Goal: Task Accomplishment & Management: Use online tool/utility

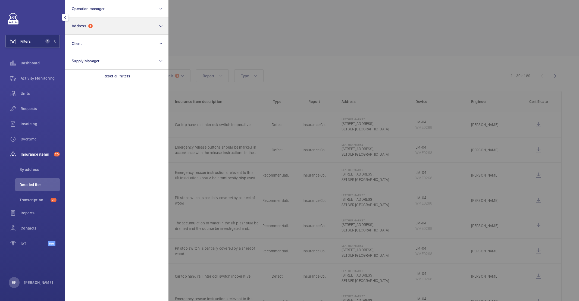
drag, startPoint x: 0, startPoint y: 0, endPoint x: 108, endPoint y: 33, distance: 112.4
click at [119, 78] on p "Reset all filters" at bounding box center [116, 75] width 27 height 5
click at [108, 32] on button "Address 1" at bounding box center [116, 25] width 103 height 17
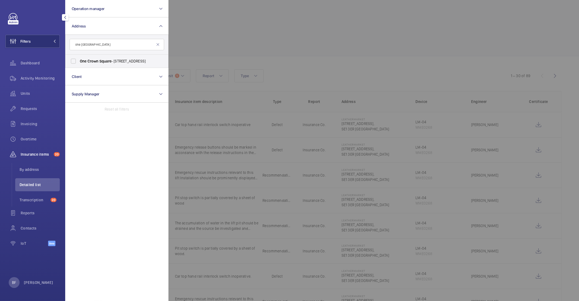
type input "one crown square"
click at [119, 59] on span "One Crown Square - Church Street East, WOKING GU21 6HR" at bounding box center [117, 60] width 75 height 5
click at [79, 59] on input "One Crown Square - Church Street East, WOKING GU21 6HR" at bounding box center [73, 61] width 11 height 11
checkbox input "true"
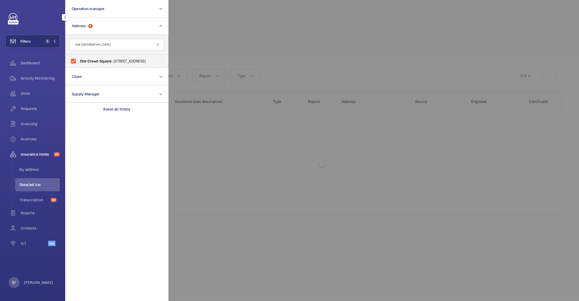
click at [243, 22] on div at bounding box center [457, 150] width 579 height 301
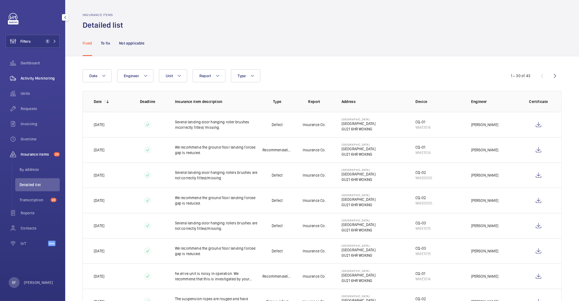
click at [41, 80] on span "Activity Monitoring" at bounding box center [40, 78] width 39 height 5
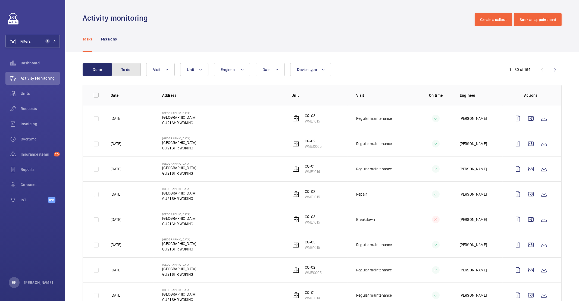
click at [115, 74] on button "To do" at bounding box center [125, 69] width 29 height 13
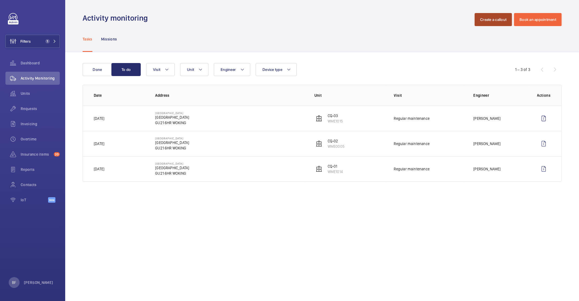
click at [483, 20] on button "Create a callout" at bounding box center [493, 19] width 37 height 13
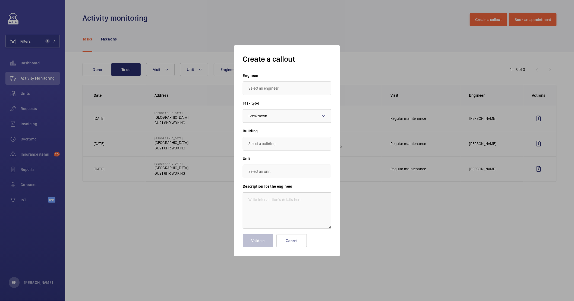
click at [283, 89] on input "text" at bounding box center [287, 88] width 89 height 14
click at [300, 106] on mat-option "[PERSON_NAME]" at bounding box center [287, 104] width 88 height 13
type input "[PERSON_NAME]"
click at [272, 142] on input "text" at bounding box center [287, 144] width 89 height 14
click at [269, 157] on span "Church Street East, GU21 6HR WOKING" at bounding box center [272, 159] width 46 height 5
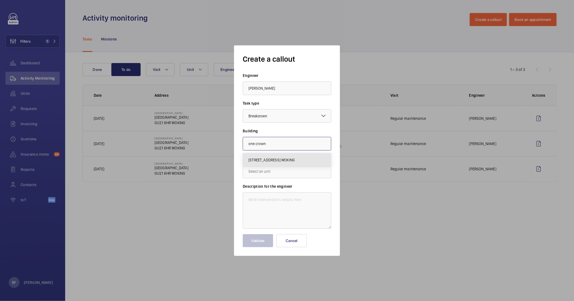
type input "Church Street East, GU21 6HR WOKING"
click at [279, 173] on input "text" at bounding box center [287, 172] width 89 height 14
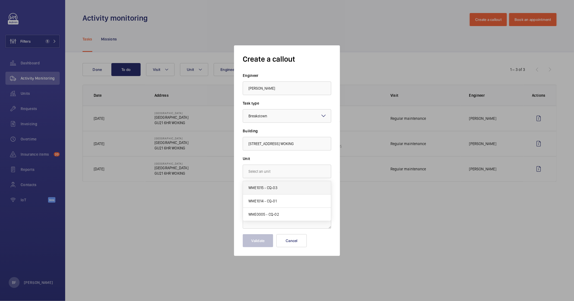
click at [265, 191] on mat-option "WME1015 - CQ-03" at bounding box center [287, 187] width 88 height 13
type input "WME1015 - CQ-03"
click at [274, 206] on textarea at bounding box center [287, 210] width 89 height 36
click at [307, 205] on textarea at bounding box center [287, 210] width 89 height 36
paste textarea "Lift not showing correct floors & stopping randomly between floors, please atte…"
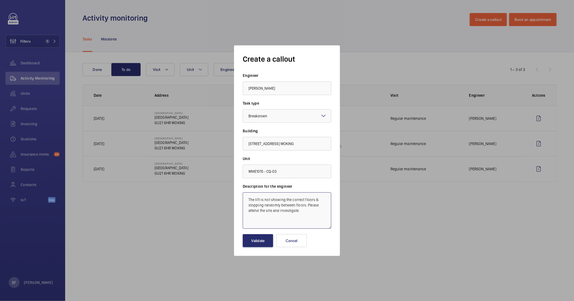
click at [245, 199] on textarea "The lift is not showing the correct floors & stopping randomly between floors. …" at bounding box center [287, 210] width 89 height 36
paste textarea "Job #354056"
type textarea "Job #354056 - The lift is not showing the correct floors & stopping randomly be…"
click at [256, 246] on button "Validate" at bounding box center [258, 240] width 30 height 13
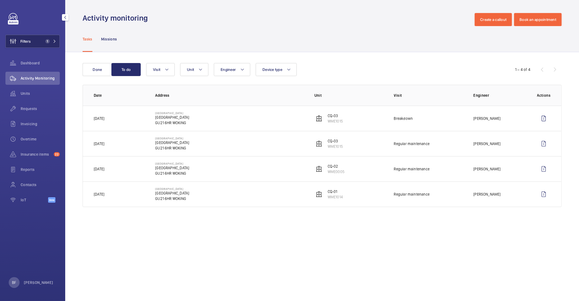
click at [42, 44] on button "Filters 1" at bounding box center [32, 41] width 54 height 13
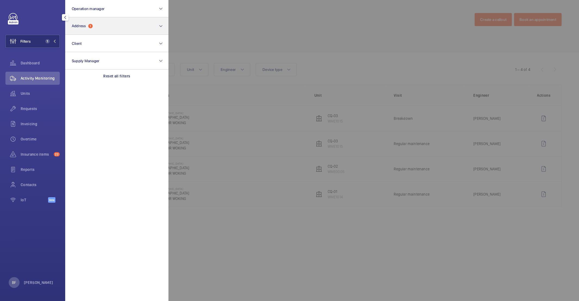
click at [115, 72] on div "Reset all filters" at bounding box center [116, 76] width 103 height 13
click at [93, 21] on button "Address" at bounding box center [116, 25] width 103 height 17
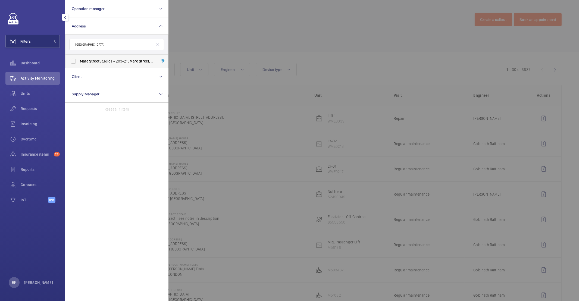
type input "mare street"
click at [114, 62] on span "Mare Street Studios - 203-213 Mare Street , LONDON E8 3QE" at bounding box center [117, 60] width 75 height 5
click at [79, 62] on input "Mare Street Studios - 203-213 Mare Street , LONDON E8 3QE" at bounding box center [73, 61] width 11 height 11
checkbox input "true"
click at [281, 32] on div at bounding box center [457, 150] width 579 height 301
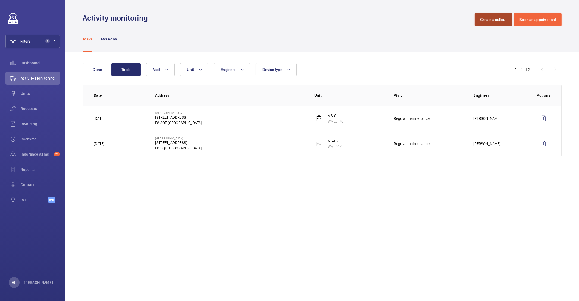
click at [500, 17] on button "Create a callout" at bounding box center [493, 19] width 37 height 13
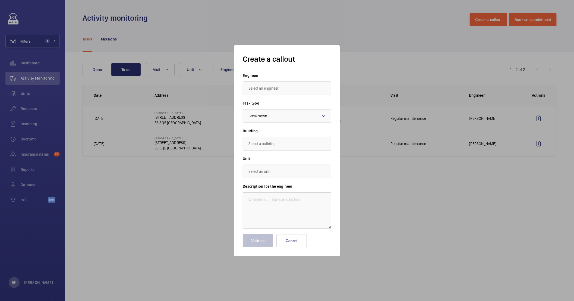
click at [278, 92] on input "text" at bounding box center [287, 88] width 89 height 14
click at [282, 105] on mat-option "[PERSON_NAME]" at bounding box center [287, 104] width 88 height 13
type input "[PERSON_NAME]"
drag, startPoint x: 280, startPoint y: 148, endPoint x: 263, endPoint y: 151, distance: 16.8
click at [279, 148] on input "text" at bounding box center [287, 144] width 89 height 14
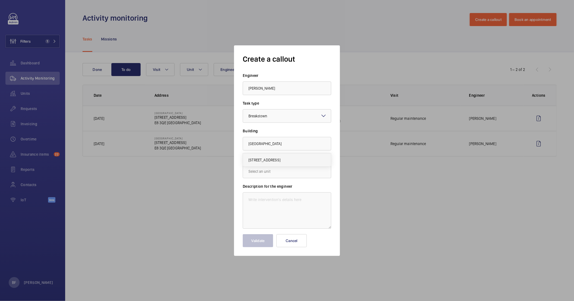
click at [262, 160] on span "203-213 Mare Street, E8 3QE LONDON" at bounding box center [265, 159] width 32 height 5
type input "203-213 Mare Street, E8 3QE LONDON"
click at [264, 171] on input "text" at bounding box center [287, 172] width 89 height 14
click at [277, 200] on span "WME0170 - MS-01" at bounding box center [263, 200] width 29 height 5
type input "WME0170 - MS-01"
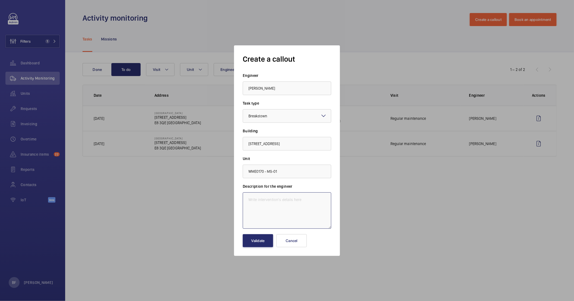
click at [247, 199] on textarea at bounding box center [287, 210] width 89 height 36
paste textarea "MS - Front Lift is not closing Description: Lift is out of order"
click at [249, 205] on textarea "MS - Front Lift is not closing Description: Lift is out of order" at bounding box center [287, 210] width 89 height 36
click at [245, 197] on textarea "MS - Front Lift is not closing Description: Lift is out of order" at bounding box center [287, 210] width 89 height 36
drag, startPoint x: 270, startPoint y: 205, endPoint x: 304, endPoint y: 200, distance: 34.8
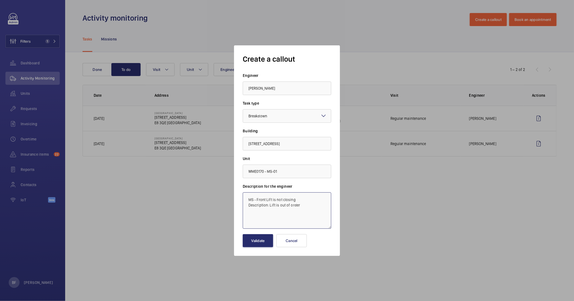
click at [304, 200] on textarea "MS - Front Lift is not closing Description: Lift is out of order" at bounding box center [287, 210] width 89 height 36
click at [247, 199] on textarea "MS - Front Lift is not closing. Lift is out of order" at bounding box center [287, 210] width 89 height 36
paste textarea "Job #354067"
type textarea "Job #354067 - MS - Front Lift is not closing. The lift is out of order"
click at [259, 244] on button "Validate" at bounding box center [258, 240] width 30 height 13
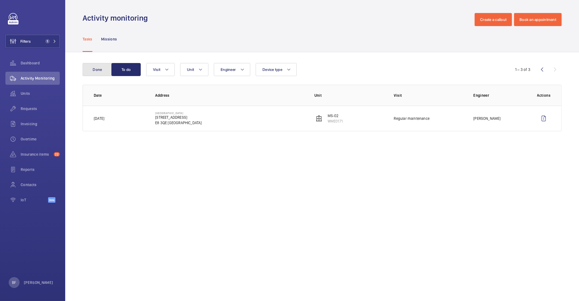
click at [101, 74] on button "Done" at bounding box center [97, 69] width 29 height 13
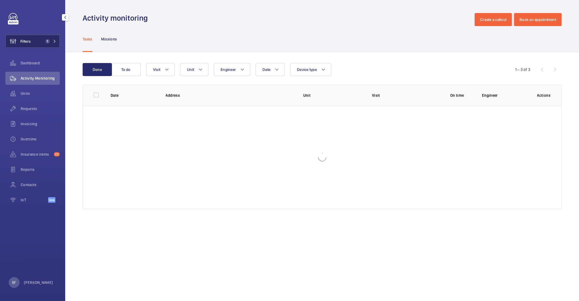
click at [54, 42] on mat-icon at bounding box center [54, 41] width 3 height 3
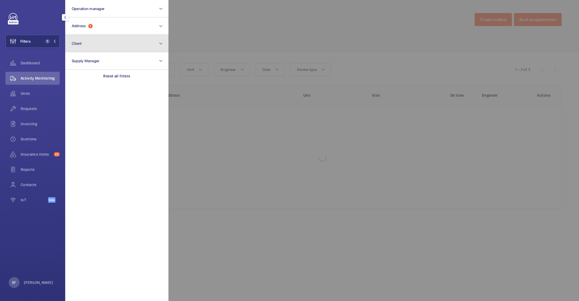
click at [92, 44] on button "Client" at bounding box center [116, 43] width 103 height 17
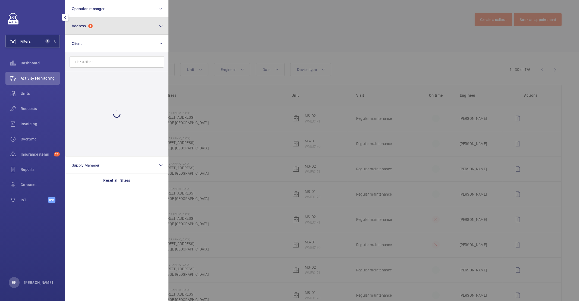
drag, startPoint x: 113, startPoint y: 26, endPoint x: 119, endPoint y: 29, distance: 6.4
click at [113, 27] on button "Address 1" at bounding box center [116, 25] width 103 height 17
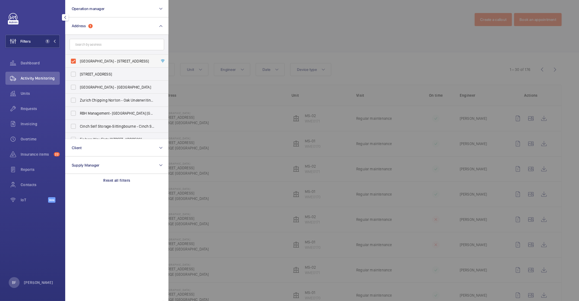
click at [113, 59] on span "Mare Street Studios - 203-213 Mare Street, LONDON E8 3QE" at bounding box center [117, 60] width 75 height 5
click at [79, 59] on input "Mare Street Studios - 203-213 Mare Street, LONDON E8 3QE" at bounding box center [73, 61] width 11 height 11
checkbox input "false"
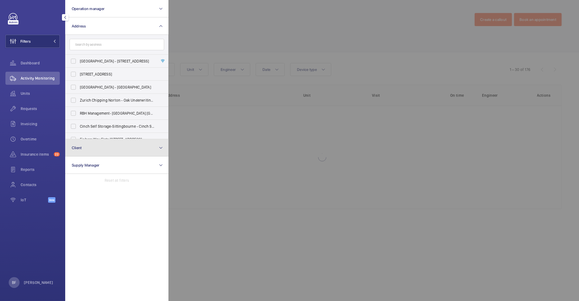
click at [115, 149] on button "Client" at bounding box center [116, 147] width 103 height 17
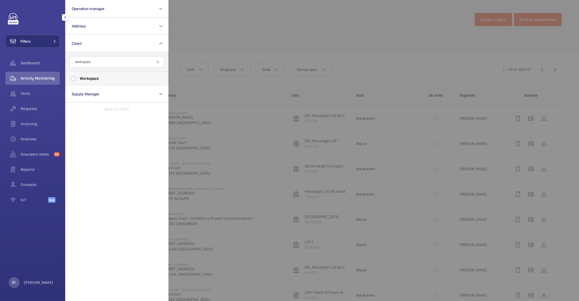
type input "workspace"
click at [114, 83] on label "Workspace" at bounding box center [112, 78] width 95 height 13
click at [79, 83] on input "Workspace" at bounding box center [73, 78] width 11 height 11
checkbox input "true"
click at [353, 59] on div at bounding box center [457, 150] width 579 height 301
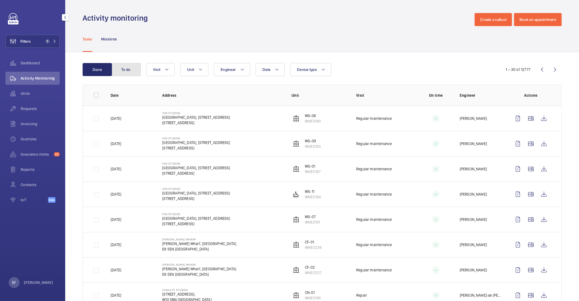
click at [115, 74] on button "To do" at bounding box center [125, 69] width 29 height 13
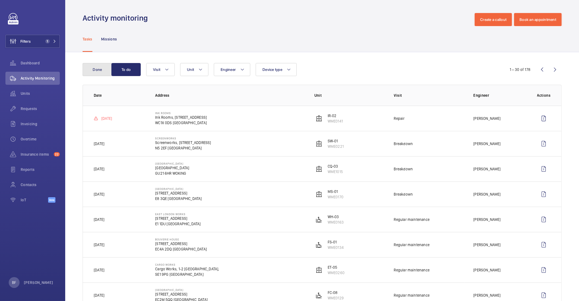
click at [102, 71] on button "Done" at bounding box center [97, 69] width 29 height 13
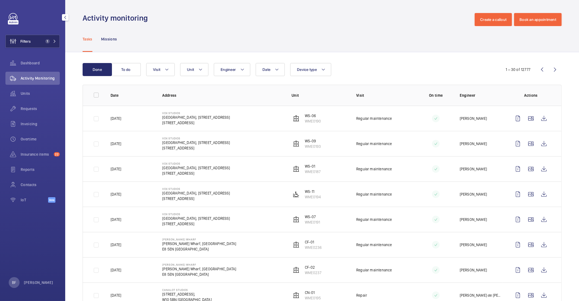
click at [57, 41] on button "Filters 1" at bounding box center [32, 41] width 54 height 13
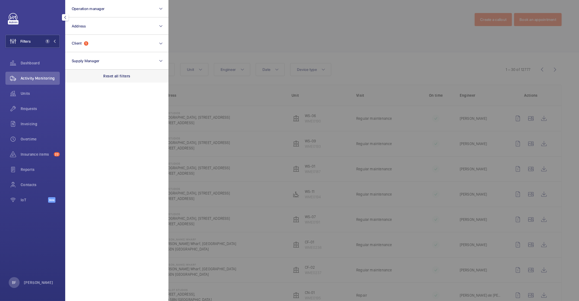
click at [127, 79] on div "Reset all filters" at bounding box center [116, 76] width 103 height 13
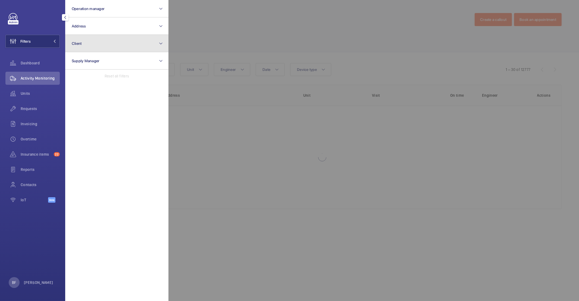
click at [124, 45] on button "Client" at bounding box center [116, 43] width 103 height 17
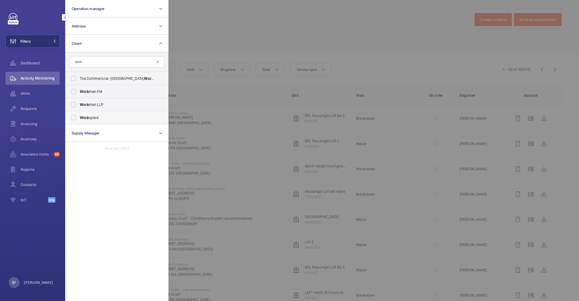
type input "work"
click at [133, 119] on span "Work space" at bounding box center [117, 117] width 75 height 5
click at [79, 119] on input "Work space" at bounding box center [73, 117] width 11 height 11
checkbox input "true"
click at [303, 59] on div at bounding box center [457, 150] width 579 height 301
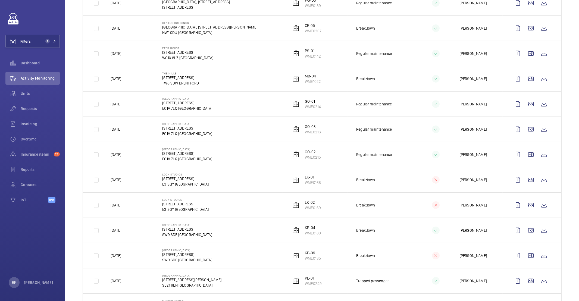
scroll to position [537, 0]
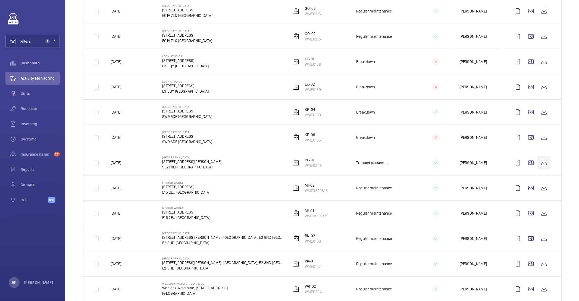
click at [538, 165] on wm-front-icon-button at bounding box center [543, 162] width 13 height 13
click at [46, 42] on span "1" at bounding box center [47, 41] width 4 height 4
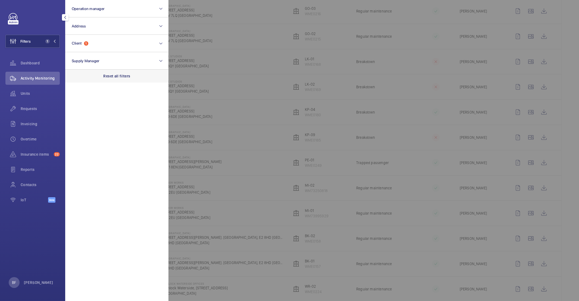
click at [111, 74] on p "Reset all filters" at bounding box center [116, 75] width 27 height 5
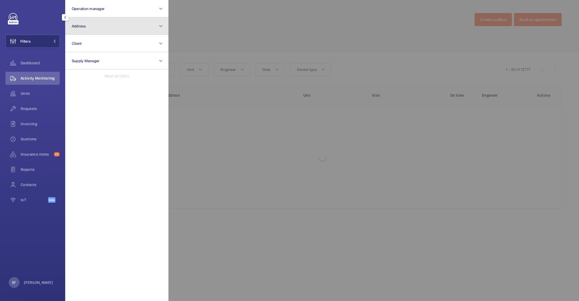
click at [99, 32] on button "Address" at bounding box center [116, 25] width 103 height 17
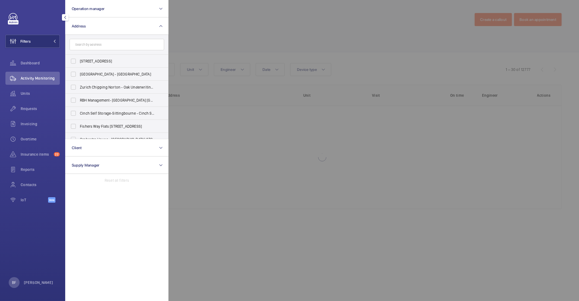
click at [98, 41] on input "text" at bounding box center [117, 44] width 95 height 11
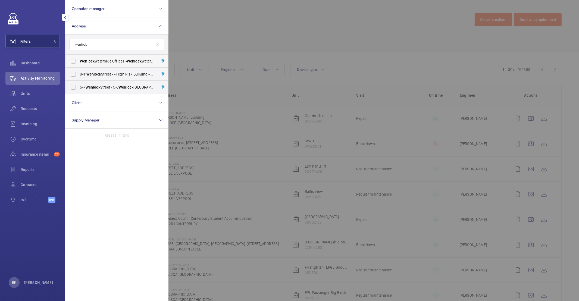
type input "wenlock"
click at [104, 61] on span "Wenlock Waterside Offices - Wenlock Waterside, 50-52 Wharf Road, LONDON N1 7EU" at bounding box center [117, 60] width 75 height 5
click at [79, 61] on input "Wenlock Waterside Offices - Wenlock Waterside, 50-52 Wharf Road, LONDON N1 7EU" at bounding box center [73, 61] width 11 height 11
checkbox input "true"
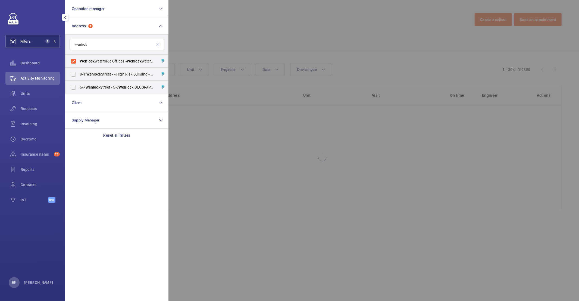
click at [307, 37] on div at bounding box center [457, 150] width 579 height 301
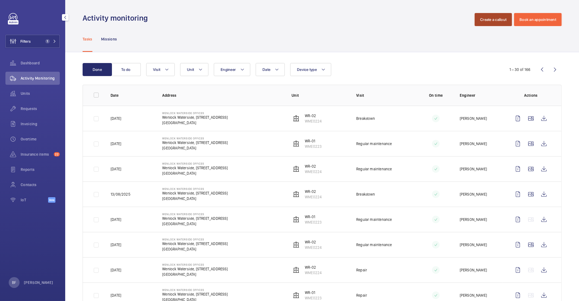
click at [485, 22] on button "Create a callout" at bounding box center [493, 19] width 37 height 13
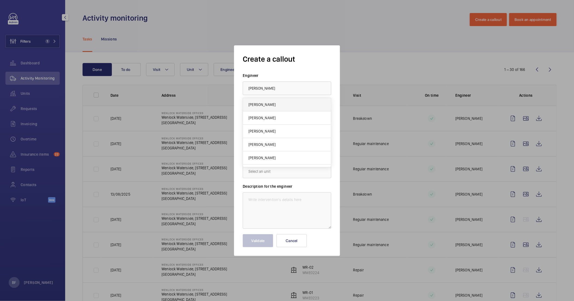
click at [273, 109] on mat-option "[PERSON_NAME]" at bounding box center [287, 104] width 88 height 13
type input "[PERSON_NAME]"
click at [268, 143] on input "text" at bounding box center [287, 144] width 89 height 14
click at [279, 175] on span "Wenlock Waterside, 50-52 Wharf Road, N1 7EU LONDON" at bounding box center [281, 173] width 65 height 5
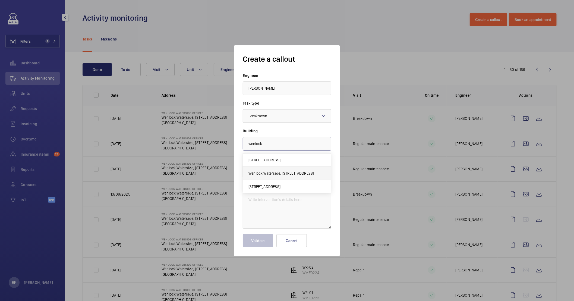
type input "Wenlock Waterside, 50-52 Wharf Road, N1 7EU LONDON"
click at [276, 174] on input "text" at bounding box center [287, 172] width 89 height 14
click at [297, 243] on button "Cancel" at bounding box center [292, 240] width 30 height 13
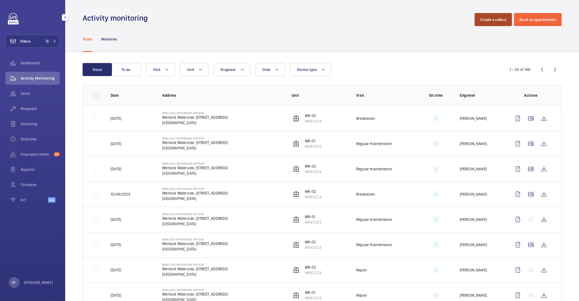
click at [493, 20] on button "Create a callout" at bounding box center [493, 19] width 37 height 13
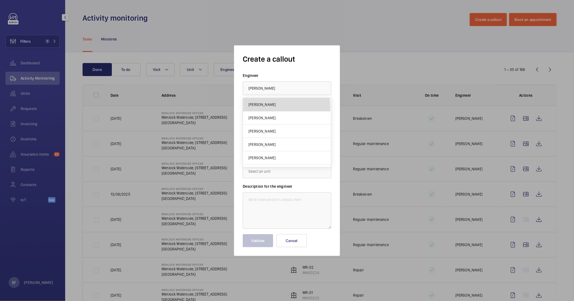
click at [266, 107] on mat-option "[PERSON_NAME]" at bounding box center [287, 104] width 88 height 13
type input "[PERSON_NAME]"
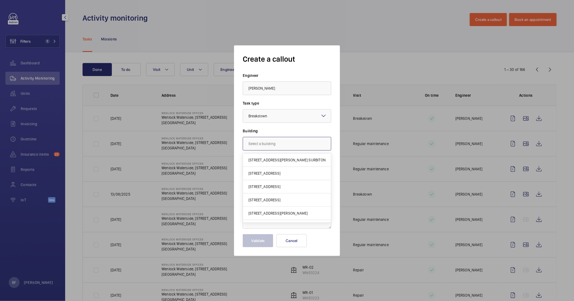
click at [268, 144] on input "text" at bounding box center [287, 144] width 89 height 14
click at [265, 177] on mat-option "Wenlock Waterside, 50-52 Wharf Road, N1 7EU LONDON" at bounding box center [287, 173] width 88 height 13
type input "Wenlock Waterside, 50-52 Wharf Road, N1 7EU LONDON"
click at [270, 167] on input "text" at bounding box center [287, 172] width 89 height 14
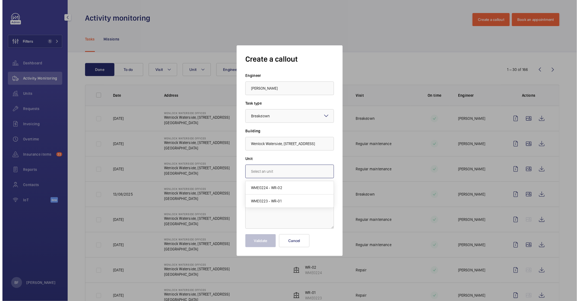
scroll to position [0, 0]
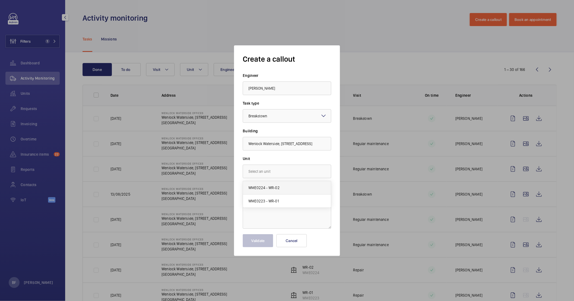
click at [274, 187] on span "WME0224 - WR-02" at bounding box center [264, 187] width 31 height 5
type input "WME0224 - WR-02"
click at [254, 205] on textarea at bounding box center [287, 210] width 89 height 36
click at [271, 185] on label "Description for the engineer" at bounding box center [287, 186] width 89 height 5
click at [257, 203] on textarea at bounding box center [287, 210] width 89 height 36
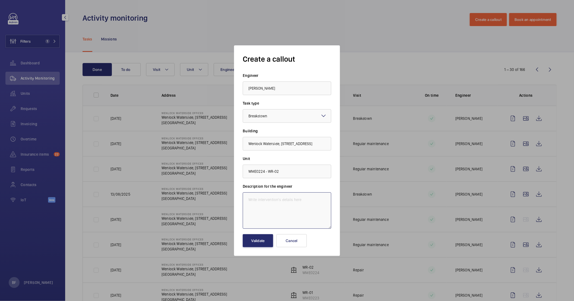
paste textarea "Lift - next to manager office- auto dialler not working. Please attend and check"
click at [247, 200] on textarea "Lift - next to manager office- auto dialler not working. Please attend and check" at bounding box center [287, 210] width 89 height 36
paste textarea "Job #354074"
type textarea "Job #354074 - Lift - next to manager office- auto dialler not working. Please a…"
click at [268, 243] on button "Validate" at bounding box center [258, 240] width 30 height 13
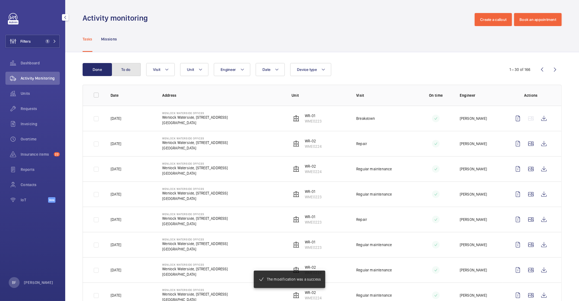
click at [122, 71] on button "To do" at bounding box center [125, 69] width 29 height 13
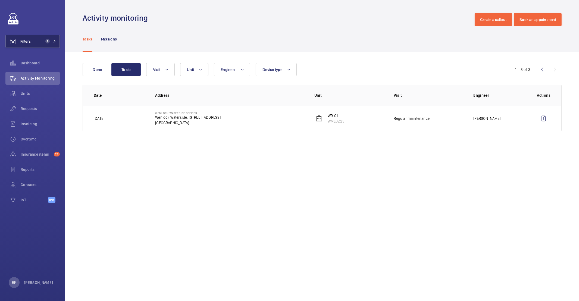
click at [47, 45] on button "Filters 1" at bounding box center [32, 41] width 54 height 13
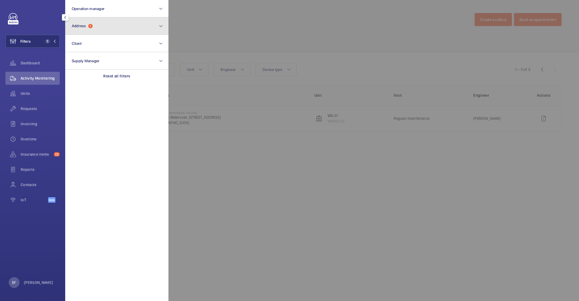
click at [108, 30] on button "Address 1" at bounding box center [116, 25] width 103 height 17
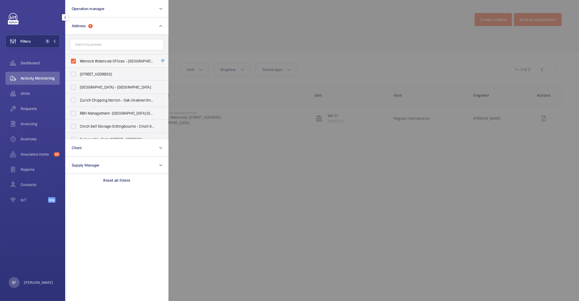
click at [98, 61] on span "Wenlock Waterside Offices - [GEOGRAPHIC_DATA], [STREET_ADDRESS]" at bounding box center [117, 60] width 75 height 5
click at [79, 61] on input "Wenlock Waterside Offices - [GEOGRAPHIC_DATA], [STREET_ADDRESS]" at bounding box center [73, 61] width 11 height 11
checkbox input "false"
click at [106, 151] on button "Client" at bounding box center [116, 147] width 103 height 17
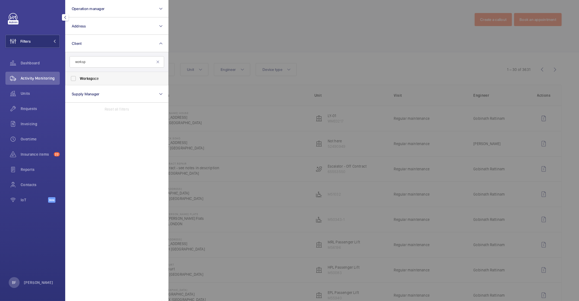
type input "worksp"
click at [96, 83] on label "Worksp ace" at bounding box center [112, 78] width 95 height 13
click at [79, 83] on input "Worksp ace" at bounding box center [73, 78] width 11 height 11
checkbox input "true"
click at [293, 25] on div at bounding box center [457, 150] width 579 height 301
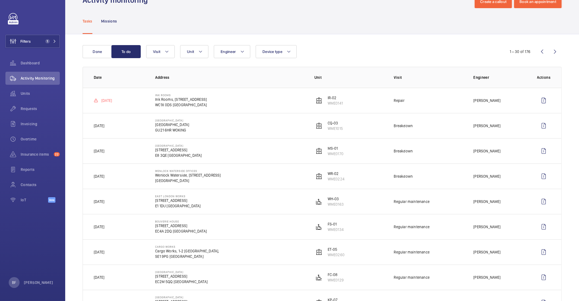
scroll to position [19, 0]
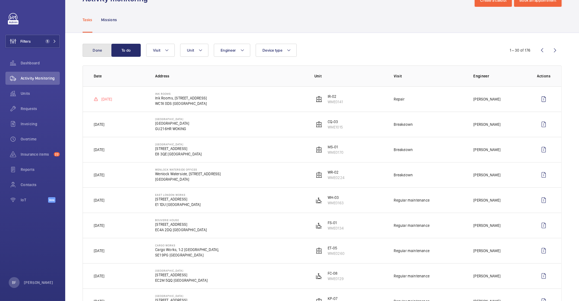
click at [88, 54] on button "Done" at bounding box center [97, 50] width 29 height 13
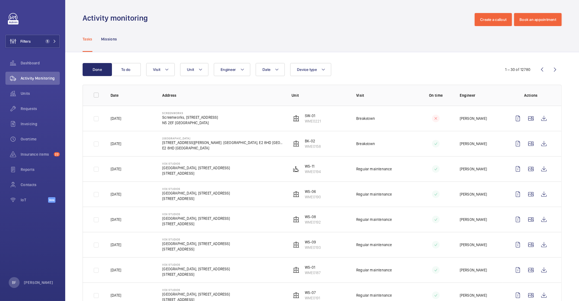
scroll to position [1, 0]
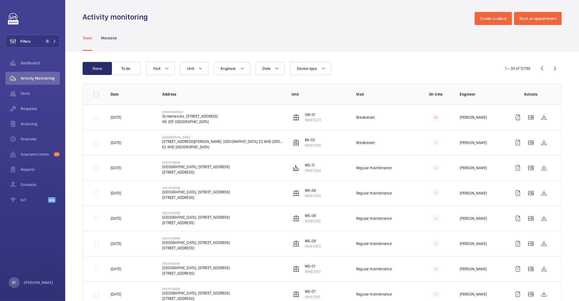
click at [193, 206] on td "Vox Studios [GEOGRAPHIC_DATA], [STREET_ADDRESS]" at bounding box center [217, 218] width 129 height 25
